Goal: Information Seeking & Learning: Learn about a topic

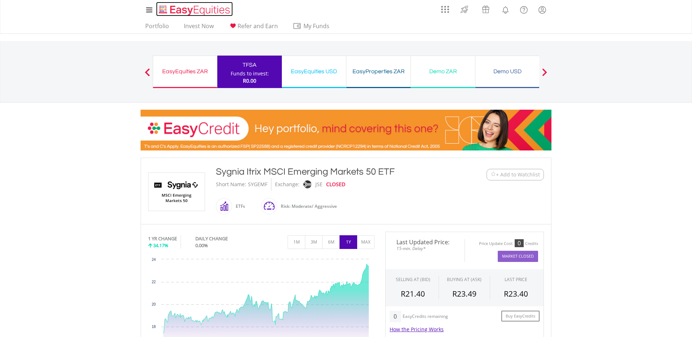
click at [199, 12] on img "Home page" at bounding box center [195, 10] width 75 height 12
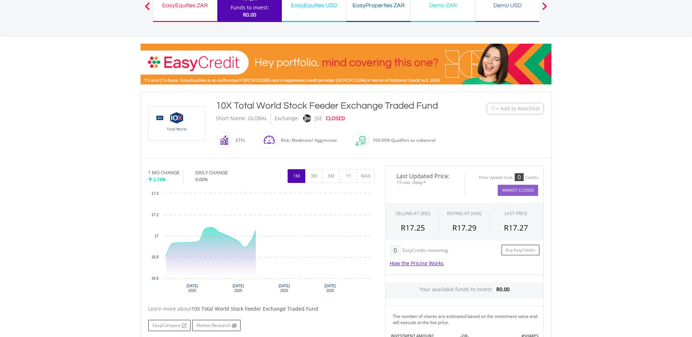
scroll to position [104, 0]
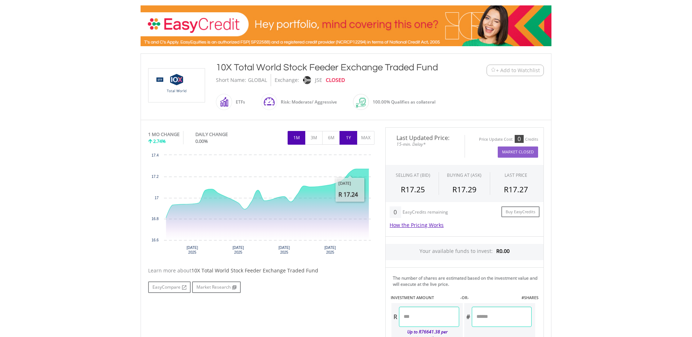
click at [353, 141] on button "1Y" at bounding box center [349, 138] width 18 height 14
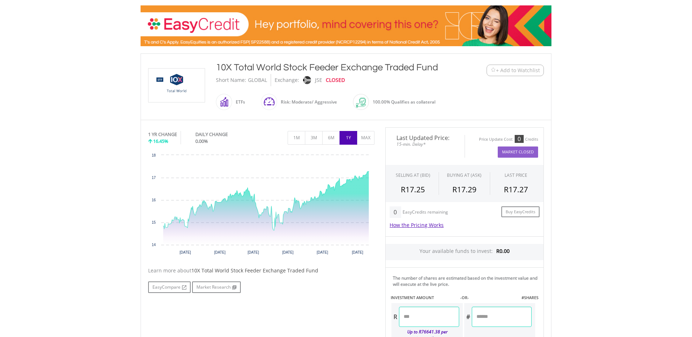
scroll to position [0, 0]
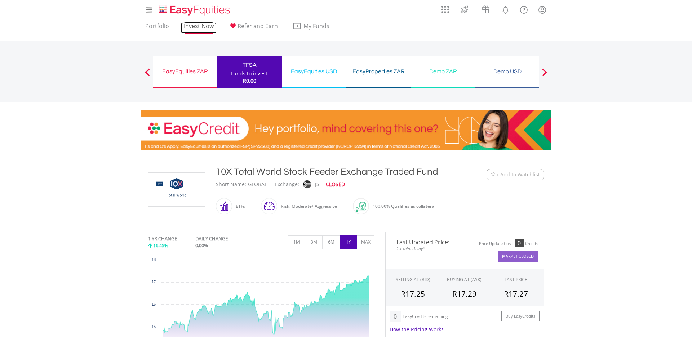
click at [199, 22] on link "Invest Now" at bounding box center [199, 27] width 36 height 11
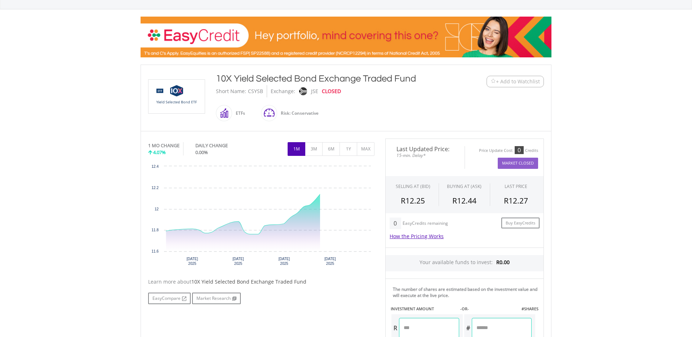
scroll to position [100, 0]
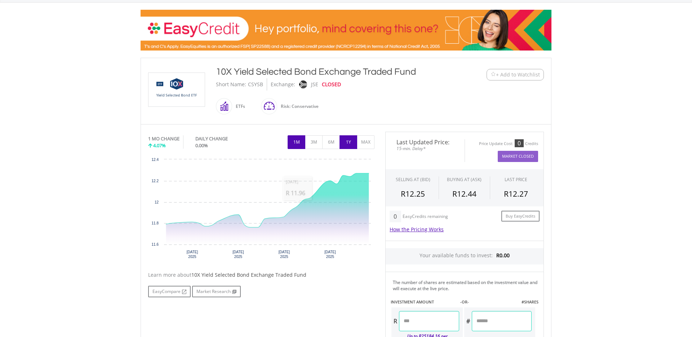
click at [353, 145] on button "1Y" at bounding box center [349, 142] width 18 height 14
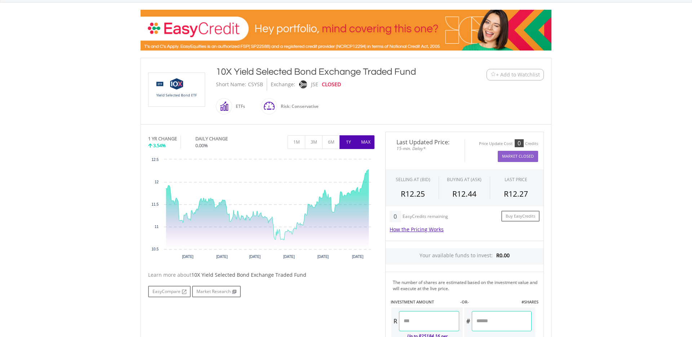
click at [368, 148] on button "MAX" at bounding box center [366, 142] width 18 height 14
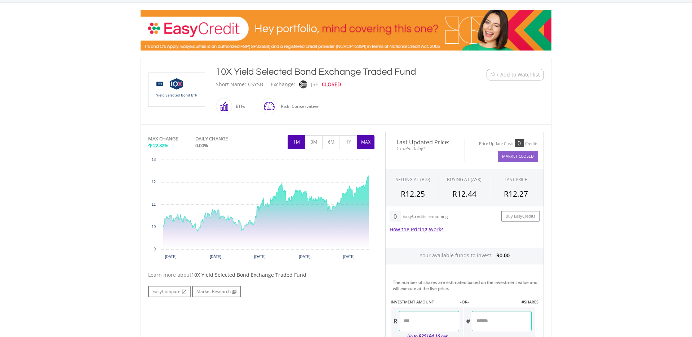
click at [296, 141] on button "1M" at bounding box center [297, 142] width 18 height 14
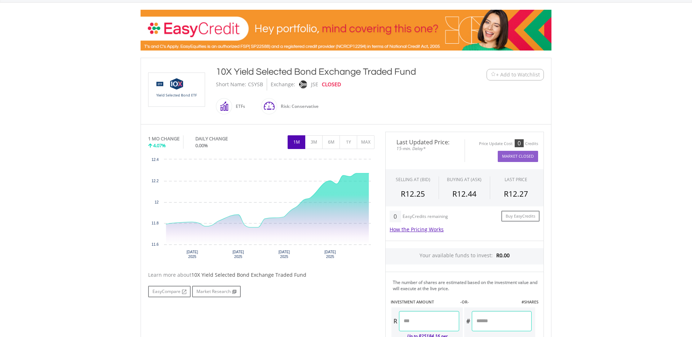
scroll to position [0, 0]
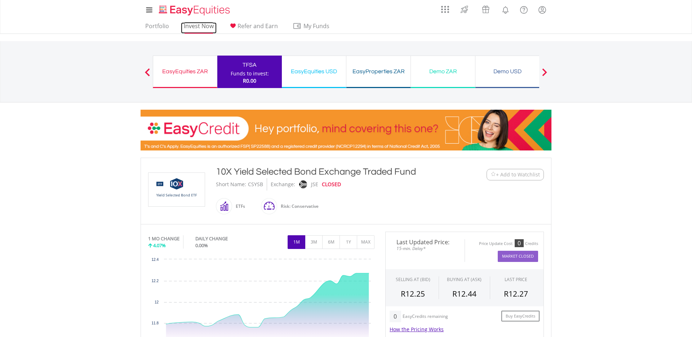
click at [208, 28] on link "Invest Now" at bounding box center [199, 27] width 36 height 11
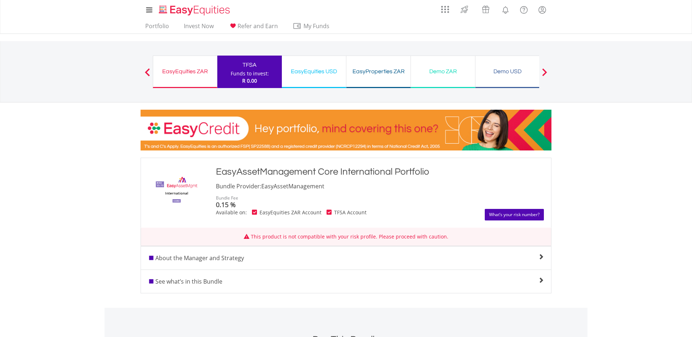
click at [516, 213] on link "What’s your risk number?" at bounding box center [514, 215] width 59 height 12
click at [494, 215] on link "What’s your risk number?" at bounding box center [514, 215] width 59 height 12
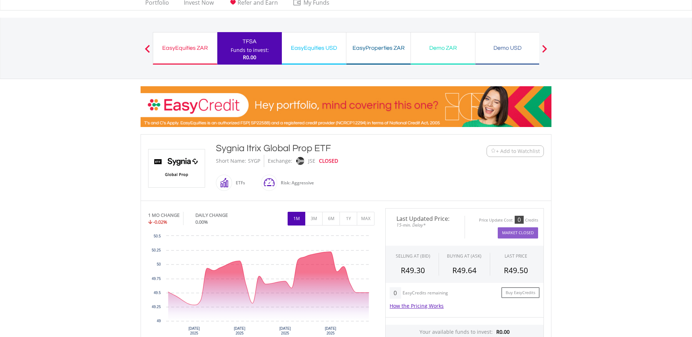
scroll to position [28, 0]
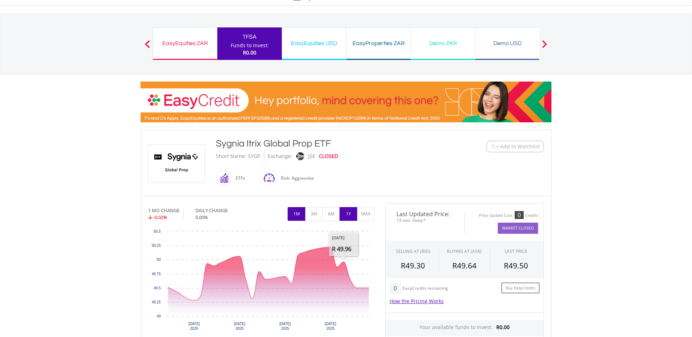
click at [350, 217] on button "1Y" at bounding box center [349, 214] width 18 height 14
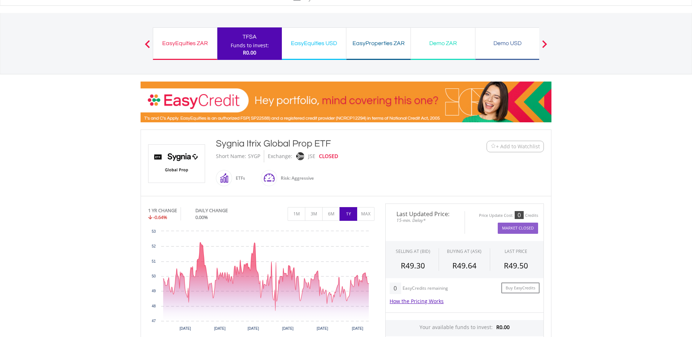
scroll to position [0, 0]
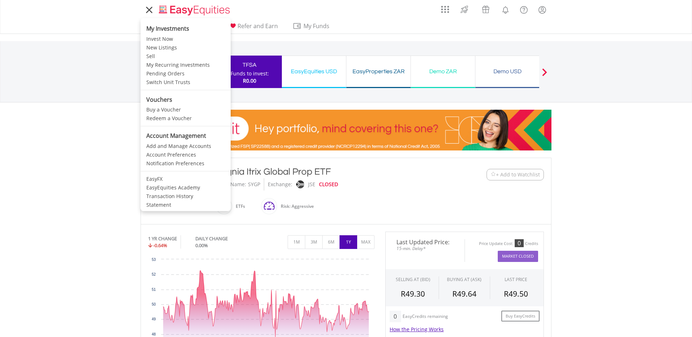
click at [151, 10] on icon at bounding box center [149, 9] width 10 height 9
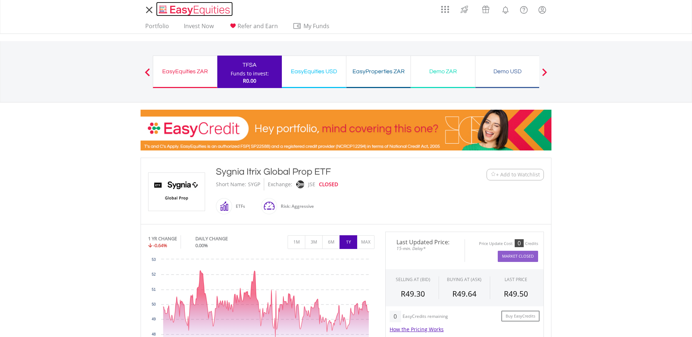
click at [187, 6] on img "Home page" at bounding box center [195, 10] width 75 height 12
click at [195, 12] on img "Home page" at bounding box center [195, 10] width 75 height 12
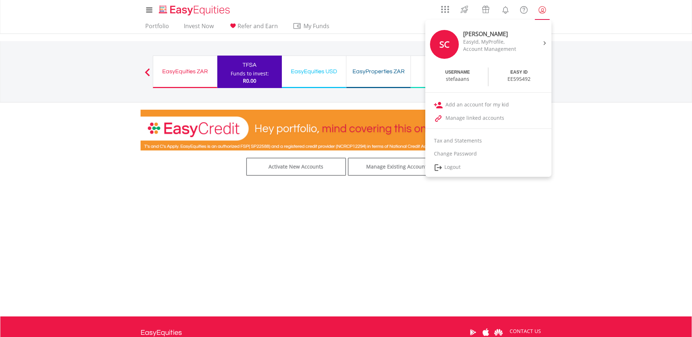
click at [541, 11] on lord-icon "My Profile" at bounding box center [542, 9] width 9 height 9
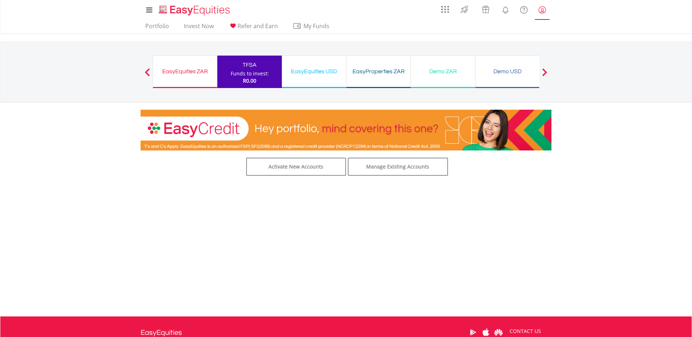
click at [541, 11] on lord-icon "My Profile" at bounding box center [542, 9] width 9 height 9
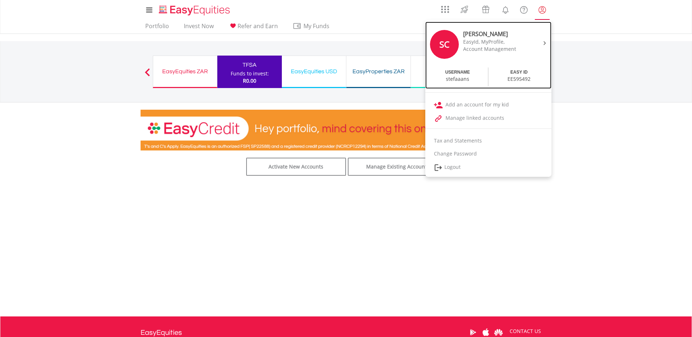
click at [547, 46] on div at bounding box center [543, 42] width 11 height 7
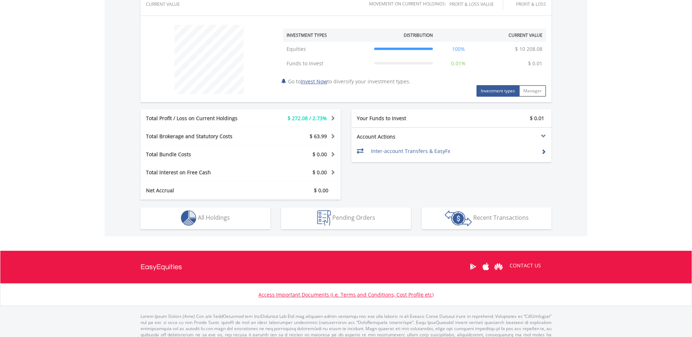
scroll to position [273, 0]
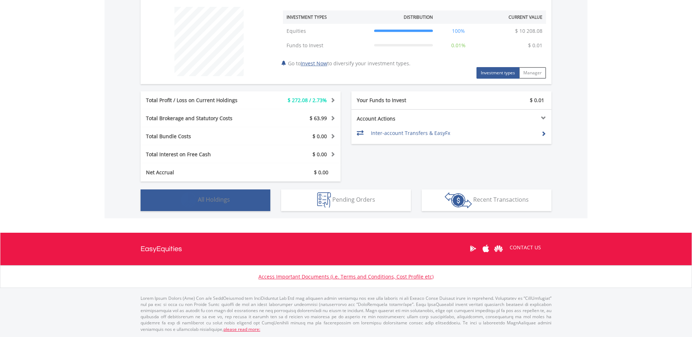
click at [217, 200] on span "All Holdings" at bounding box center [214, 199] width 32 height 8
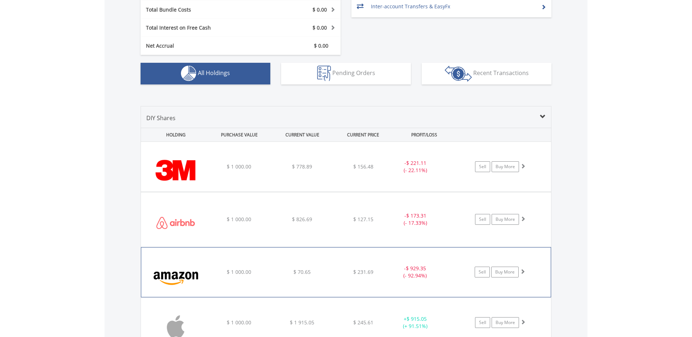
scroll to position [273, 0]
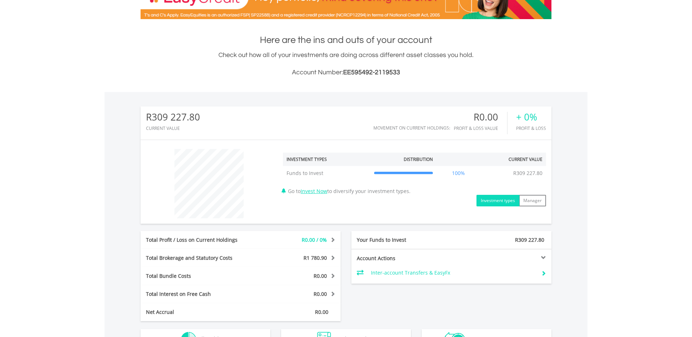
scroll to position [137, 0]
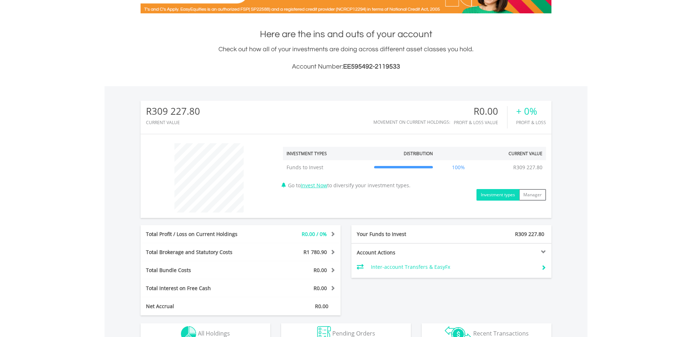
click at [557, 56] on body "My Investments Invest Now New Listings Sell My Recurring Investments Pending Or…" at bounding box center [346, 198] width 692 height 671
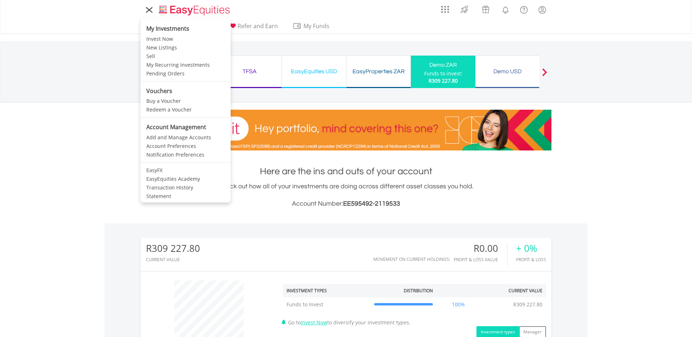
click at [146, 7] on icon at bounding box center [149, 9] width 10 height 9
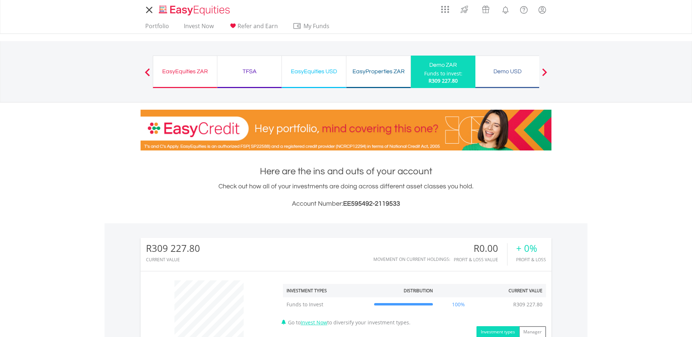
click at [146, 7] on icon at bounding box center [148, 9] width 5 height 5
click at [188, 5] on img "Home page" at bounding box center [195, 10] width 75 height 12
